Goal: Information Seeking & Learning: Learn about a topic

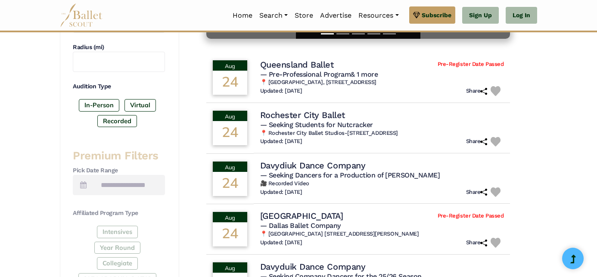
scroll to position [238, 0]
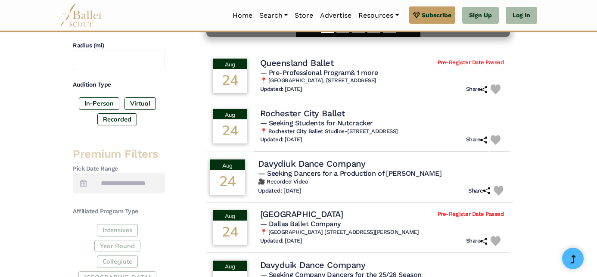
click at [288, 166] on h4 "Davydiuk Dance Company" at bounding box center [311, 164] width 107 height 12
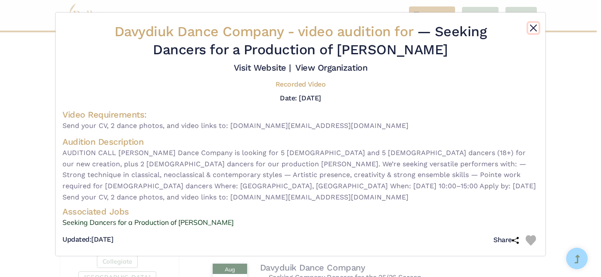
click at [532, 28] on button "Close" at bounding box center [533, 28] width 10 height 10
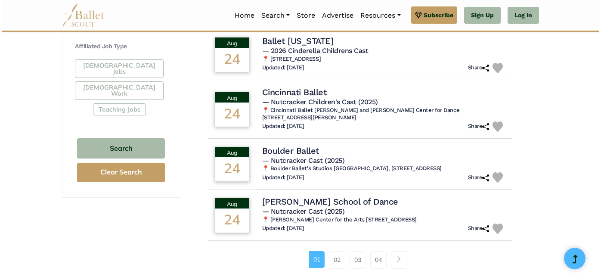
scroll to position [520, 0]
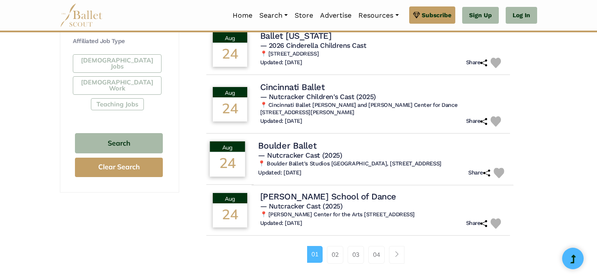
click at [301, 149] on h4 "Boulder Ballet" at bounding box center [287, 146] width 58 height 12
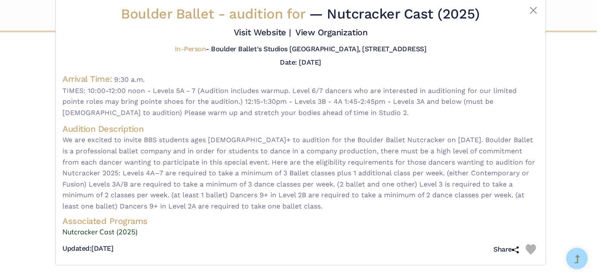
scroll to position [18, 0]
click at [84, 231] on link "Nutcracker Cast (2025)" at bounding box center [300, 231] width 476 height 11
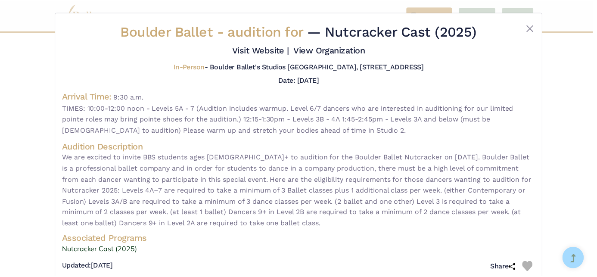
scroll to position [1, 0]
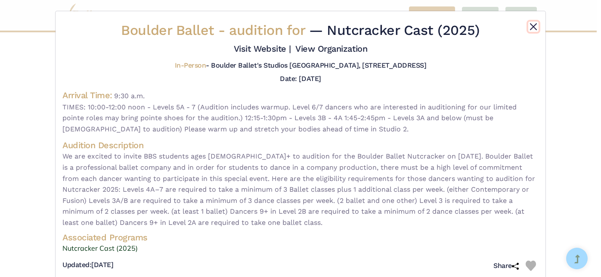
click at [532, 25] on button "Close" at bounding box center [533, 27] width 10 height 10
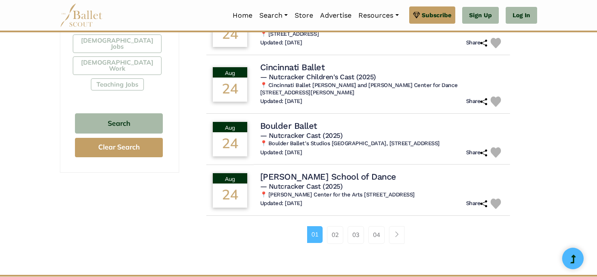
scroll to position [551, 0]
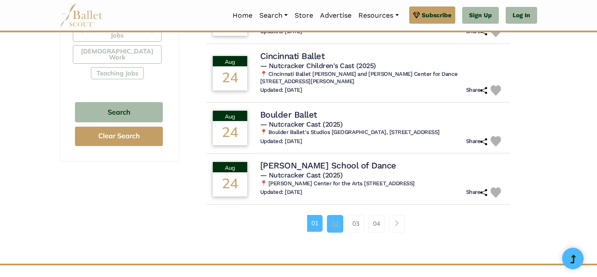
click at [333, 224] on link "02" at bounding box center [335, 223] width 16 height 17
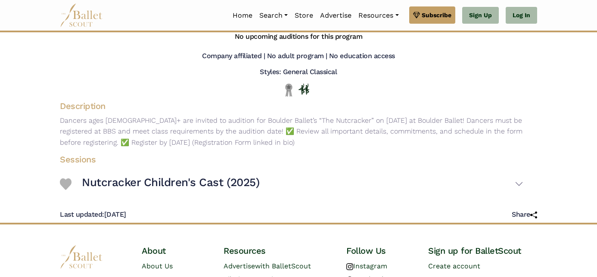
scroll to position [73, 0]
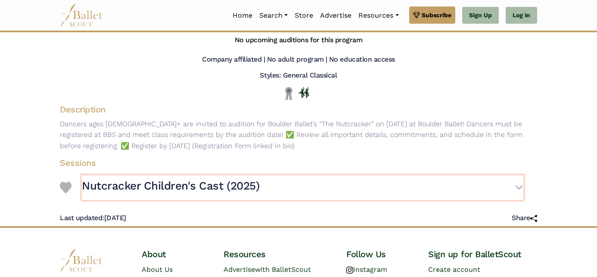
click at [518, 186] on button "Nutcracker Children's Cast (2025)" at bounding box center [302, 187] width 441 height 25
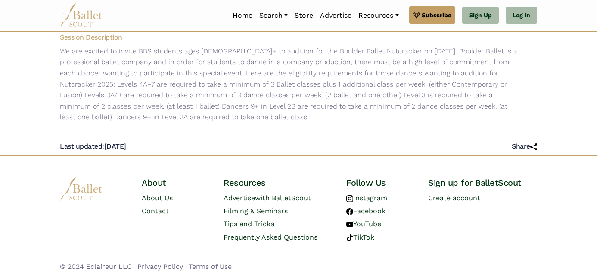
scroll to position [307, 0]
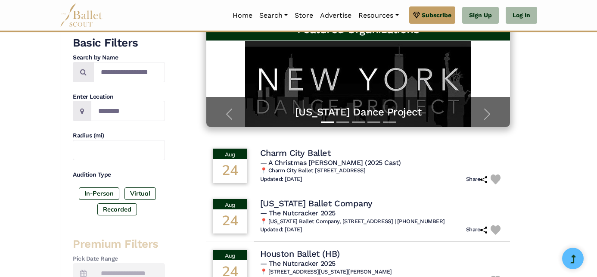
scroll to position [144, 0]
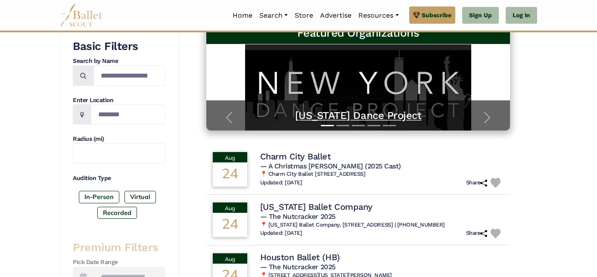
click at [363, 116] on h5 "[US_STATE] Dance Project" at bounding box center [358, 115] width 287 height 13
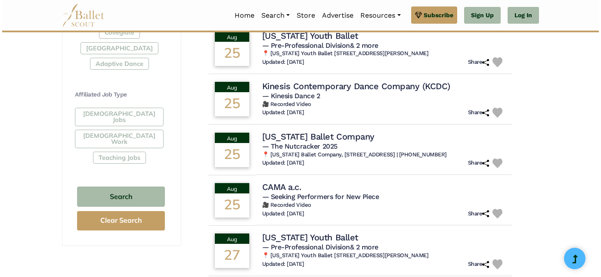
scroll to position [469, 0]
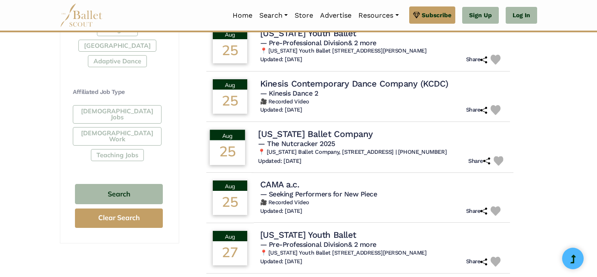
click at [337, 136] on h4 "New Mexico Ballet Company" at bounding box center [315, 134] width 115 height 12
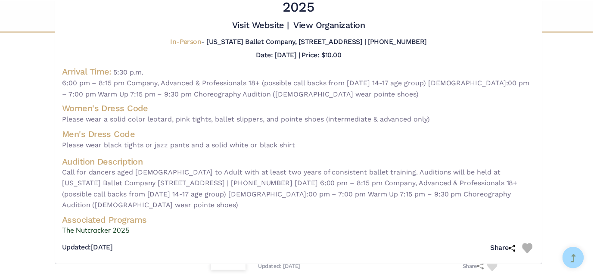
scroll to position [0, 0]
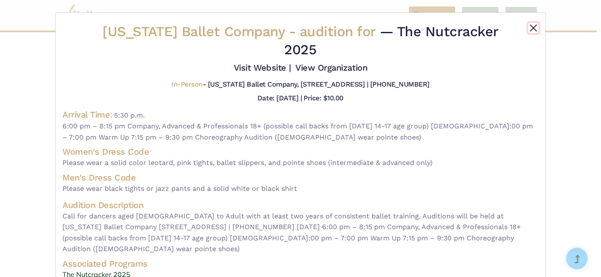
click at [529, 28] on button "Close" at bounding box center [533, 28] width 10 height 10
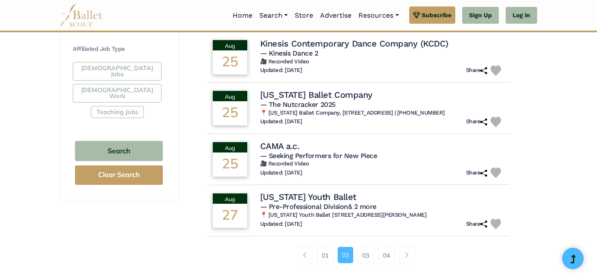
scroll to position [513, 0]
click at [366, 258] on link "03" at bounding box center [365, 254] width 16 height 17
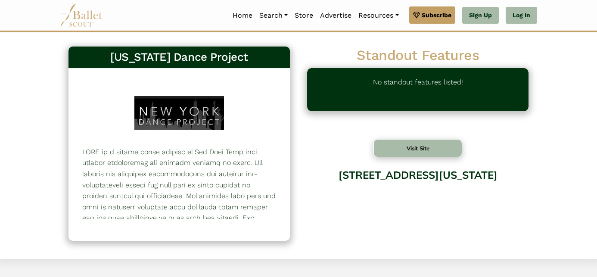
click at [415, 148] on button "Visit Site" at bounding box center [417, 148] width 89 height 18
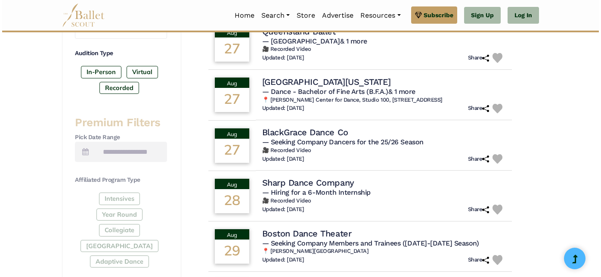
scroll to position [270, 0]
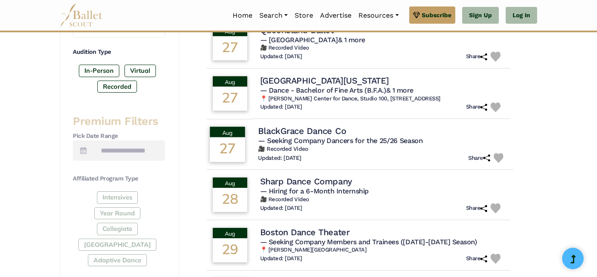
click at [301, 136] on h4 "BlackGrace Dance Co" at bounding box center [302, 131] width 88 height 12
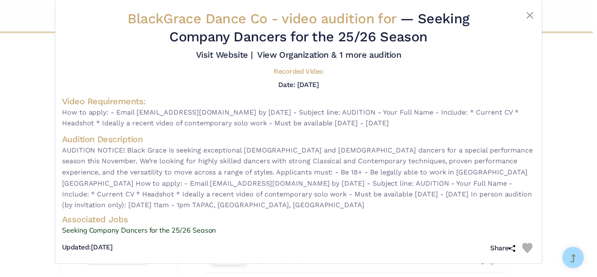
scroll to position [0, 0]
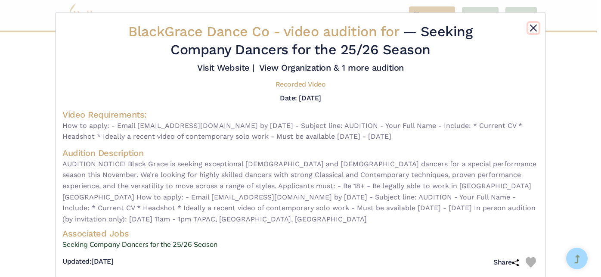
click at [531, 28] on button "Close" at bounding box center [533, 28] width 10 height 10
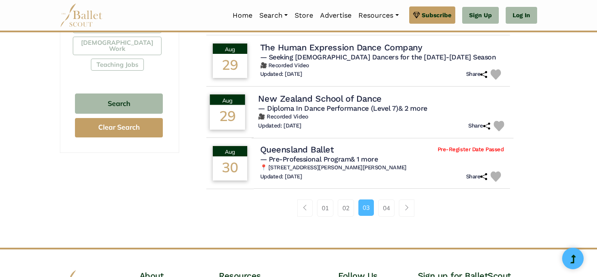
scroll to position [565, 0]
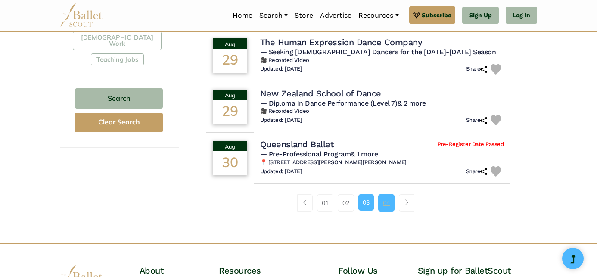
click at [386, 211] on link "04" at bounding box center [386, 202] width 16 height 17
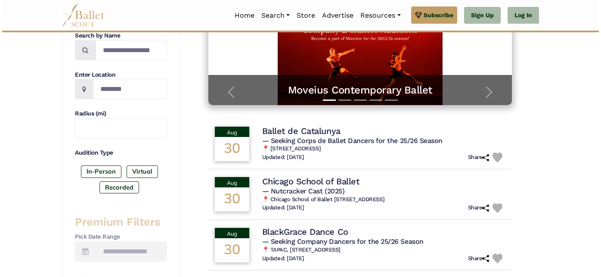
scroll to position [171, 0]
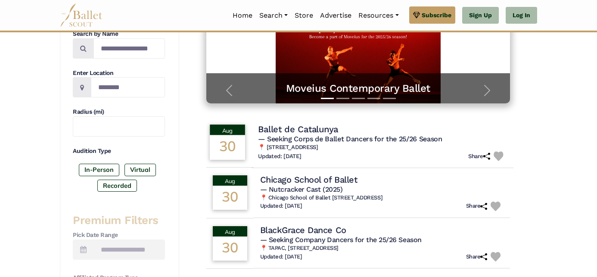
click at [327, 133] on h4 "Ballet de Catalunya" at bounding box center [298, 129] width 80 height 12
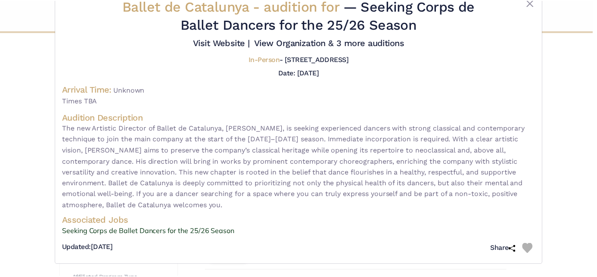
scroll to position [0, 0]
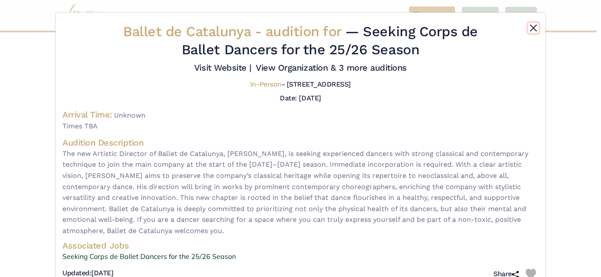
click at [530, 29] on button "Close" at bounding box center [533, 28] width 10 height 10
